Goal: Information Seeking & Learning: Learn about a topic

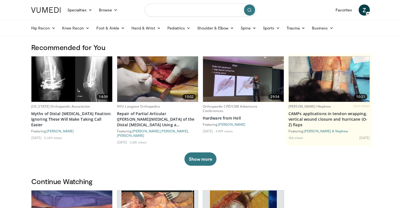
click at [178, 14] on input "Search topics, interventions" at bounding box center [200, 9] width 111 height 13
type input "*********"
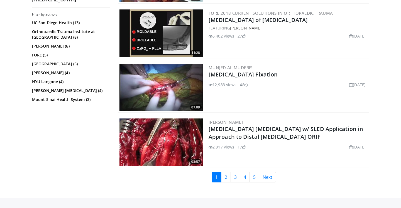
scroll to position [1365, 0]
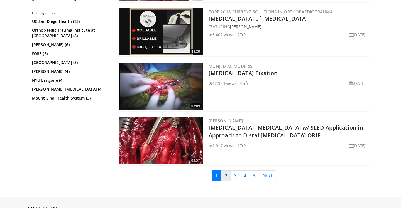
click at [226, 177] on link "2" at bounding box center [226, 176] width 10 height 11
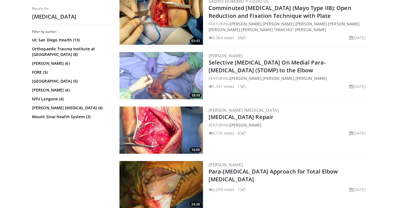
scroll to position [503, 0]
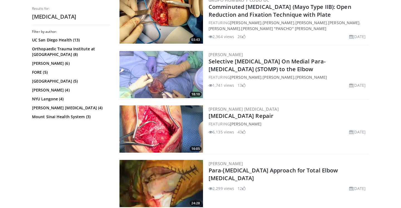
click at [156, 127] on img at bounding box center [162, 129] width 84 height 47
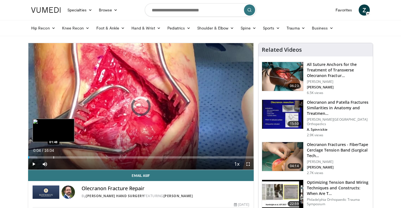
click at [53, 156] on div "Loaded : 4.13% 00:04 01:48" at bounding box center [141, 155] width 226 height 5
click at [47, 158] on div "Progress Bar" at bounding box center [47, 158] width 1 height 2
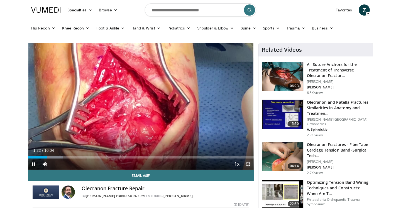
click at [246, 164] on span "Video Player" at bounding box center [248, 164] width 11 height 11
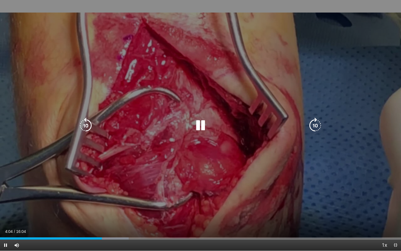
click at [316, 118] on icon "Video Player" at bounding box center [316, 126] width 16 height 16
click at [309, 122] on icon "Video Player" at bounding box center [316, 126] width 16 height 16
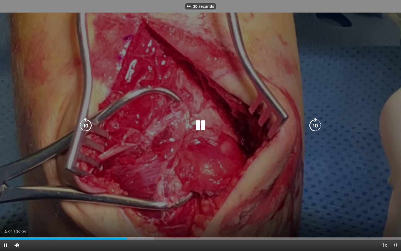
click at [309, 122] on icon "Video Player" at bounding box center [316, 126] width 16 height 16
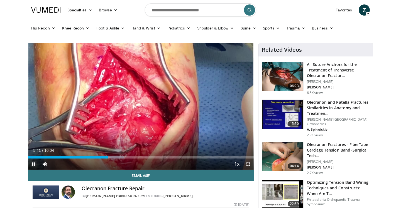
click at [32, 164] on span "Video Player" at bounding box center [33, 164] width 11 height 11
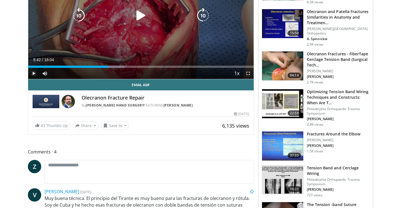
scroll to position [92, 0]
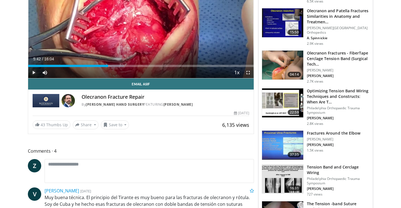
click at [36, 75] on span "Video Player" at bounding box center [33, 72] width 11 height 11
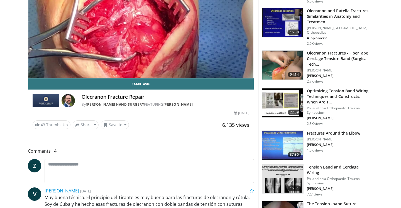
click at [36, 75] on div "50 seconds Tap to unmute" at bounding box center [141, 15] width 226 height 127
